Goal: Task Accomplishment & Management: Use online tool/utility

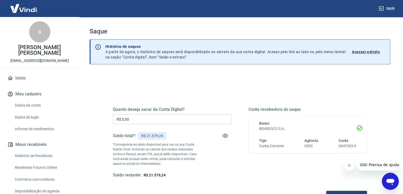
click at [186, 120] on input "R$ 0,00" at bounding box center [172, 119] width 119 height 10
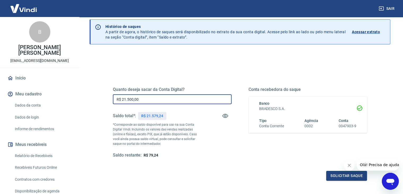
scroll to position [53, 0]
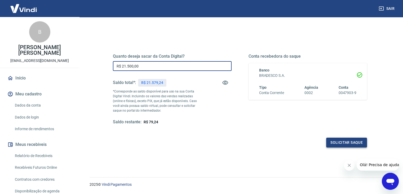
type input "R$ 21.500,00"
click at [341, 146] on button "Solicitar saque" at bounding box center [346, 142] width 41 height 10
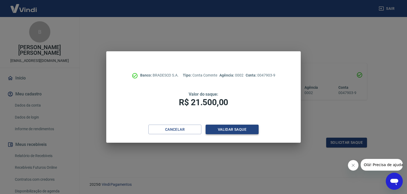
click at [230, 129] on button "Validar saque" at bounding box center [232, 129] width 53 height 10
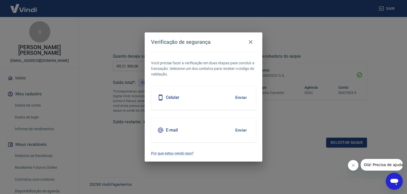
click at [244, 130] on button "Enviar" at bounding box center [241, 129] width 17 height 11
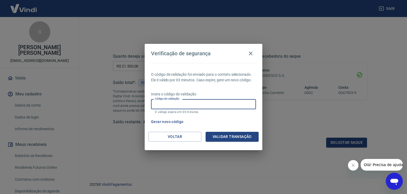
click at [216, 103] on input "Código de validação" at bounding box center [203, 104] width 105 height 10
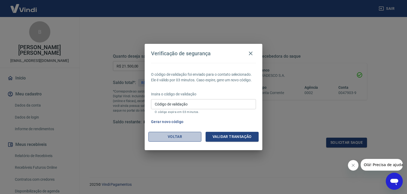
click at [167, 139] on button "Voltar" at bounding box center [175, 137] width 53 height 10
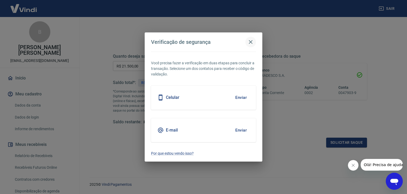
click at [251, 42] on icon "button" at bounding box center [251, 42] width 4 height 4
